Goal: Task Accomplishment & Management: Manage account settings

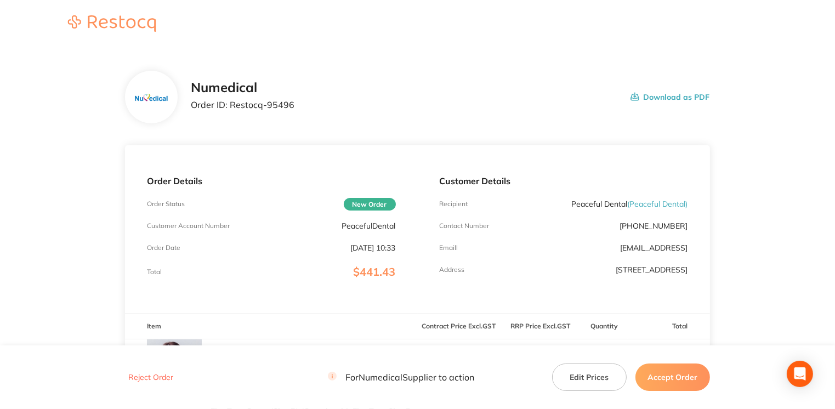
click at [654, 376] on button "Accept Order" at bounding box center [673, 377] width 75 height 27
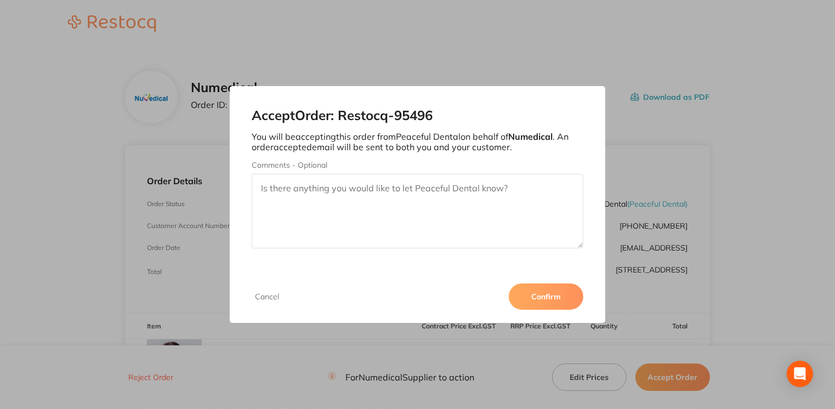
click at [559, 299] on button "Confirm" at bounding box center [546, 297] width 75 height 26
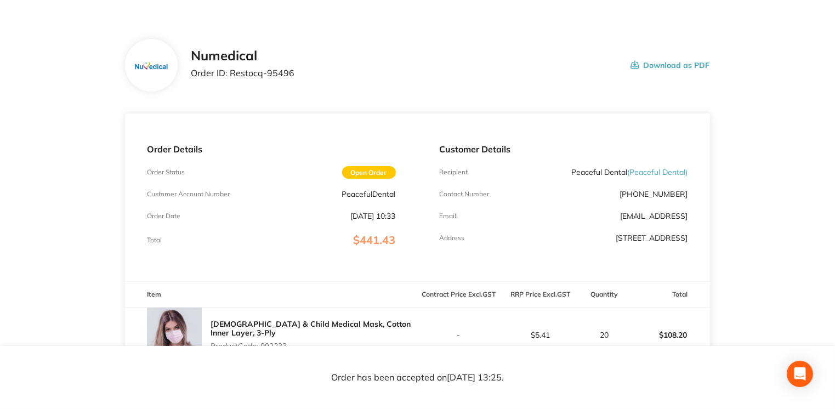
scroll to position [29, 0]
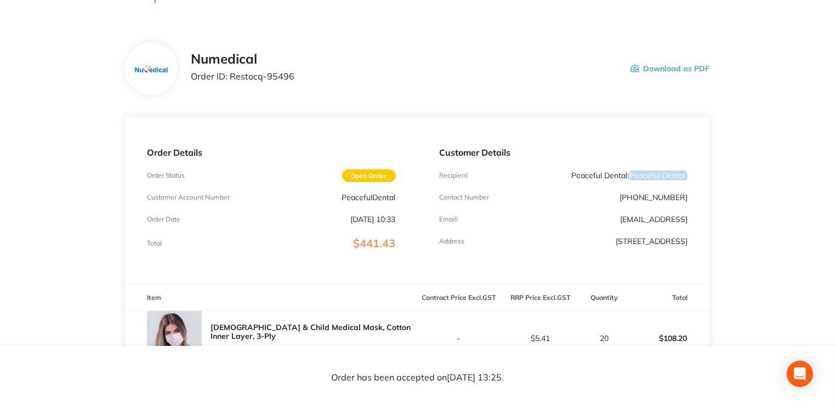
drag, startPoint x: 631, startPoint y: 175, endPoint x: 685, endPoint y: 172, distance: 54.4
click at [685, 172] on span "( Peaceful Dental )" at bounding box center [658, 176] width 60 height 10
drag, startPoint x: 230, startPoint y: 75, endPoint x: 310, endPoint y: 74, distance: 80.1
click at [310, 74] on div "Numedical Order ID: Restocq- 95496 Download as PDF" at bounding box center [450, 69] width 519 height 34
drag, startPoint x: 310, startPoint y: 74, endPoint x: 261, endPoint y: 73, distance: 49.4
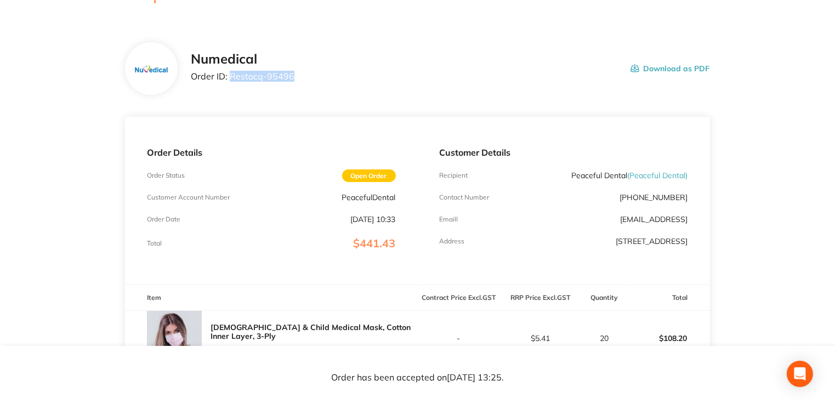
copy p "Restocq- 95496"
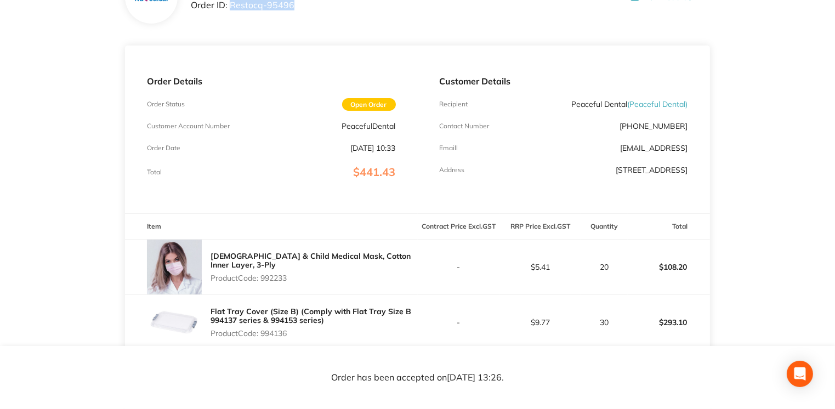
scroll to position [75, 0]
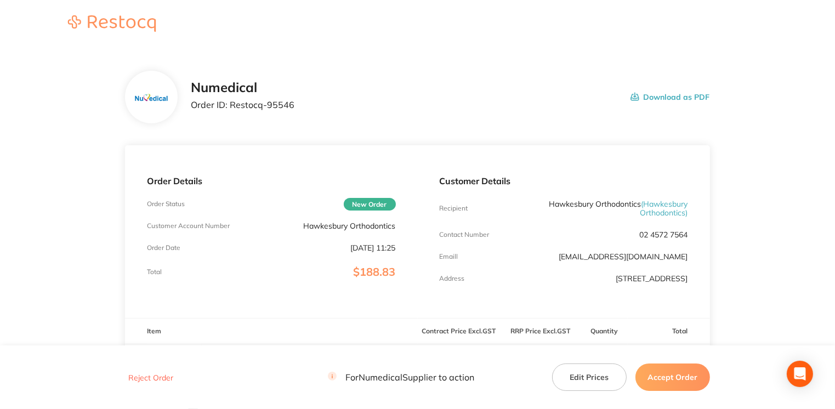
click at [664, 370] on button "Accept Order" at bounding box center [673, 377] width 75 height 27
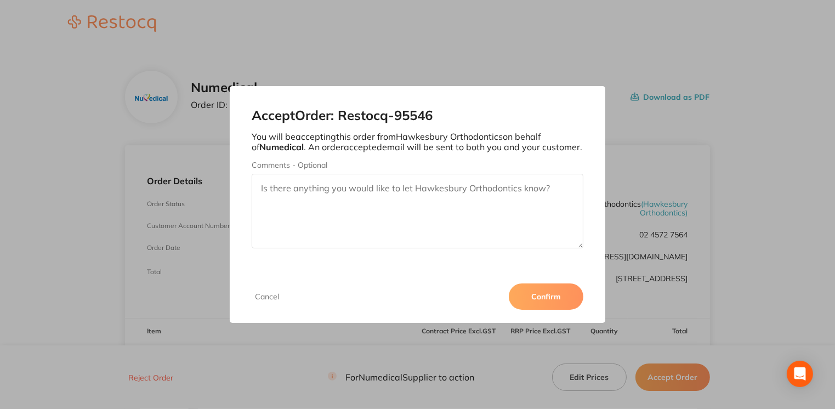
click at [553, 299] on button "Confirm" at bounding box center [546, 297] width 75 height 26
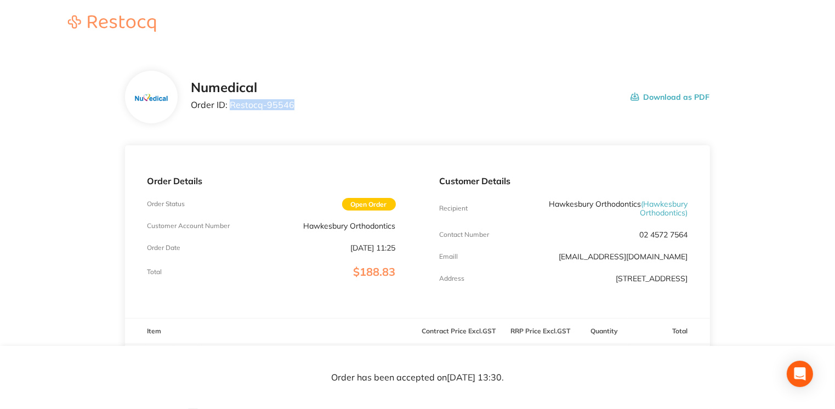
drag, startPoint x: 229, startPoint y: 102, endPoint x: 297, endPoint y: 106, distance: 68.7
click at [297, 106] on div "Numedical Order ID: Restocq- 95546 Download as PDF" at bounding box center [450, 97] width 519 height 34
drag, startPoint x: 297, startPoint y: 106, endPoint x: 284, endPoint y: 103, distance: 13.7
copy p "Restocq- 95546"
click at [667, 97] on button "Download as PDF" at bounding box center [671, 97] width 80 height 34
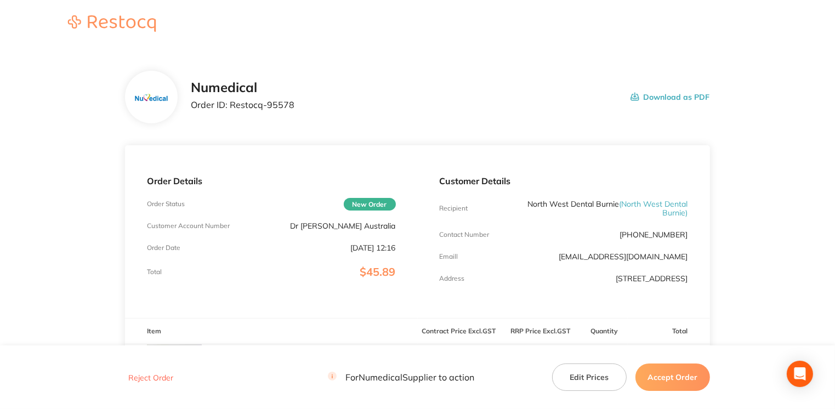
drag, startPoint x: 658, startPoint y: 371, endPoint x: 534, endPoint y: 367, distance: 124.0
click at [542, 371] on div "Reject Order For Numedical Supplier to action Edit Prices Accept Order" at bounding box center [417, 378] width 585 height 28
